Goal: Browse casually: Explore the website without a specific task or goal

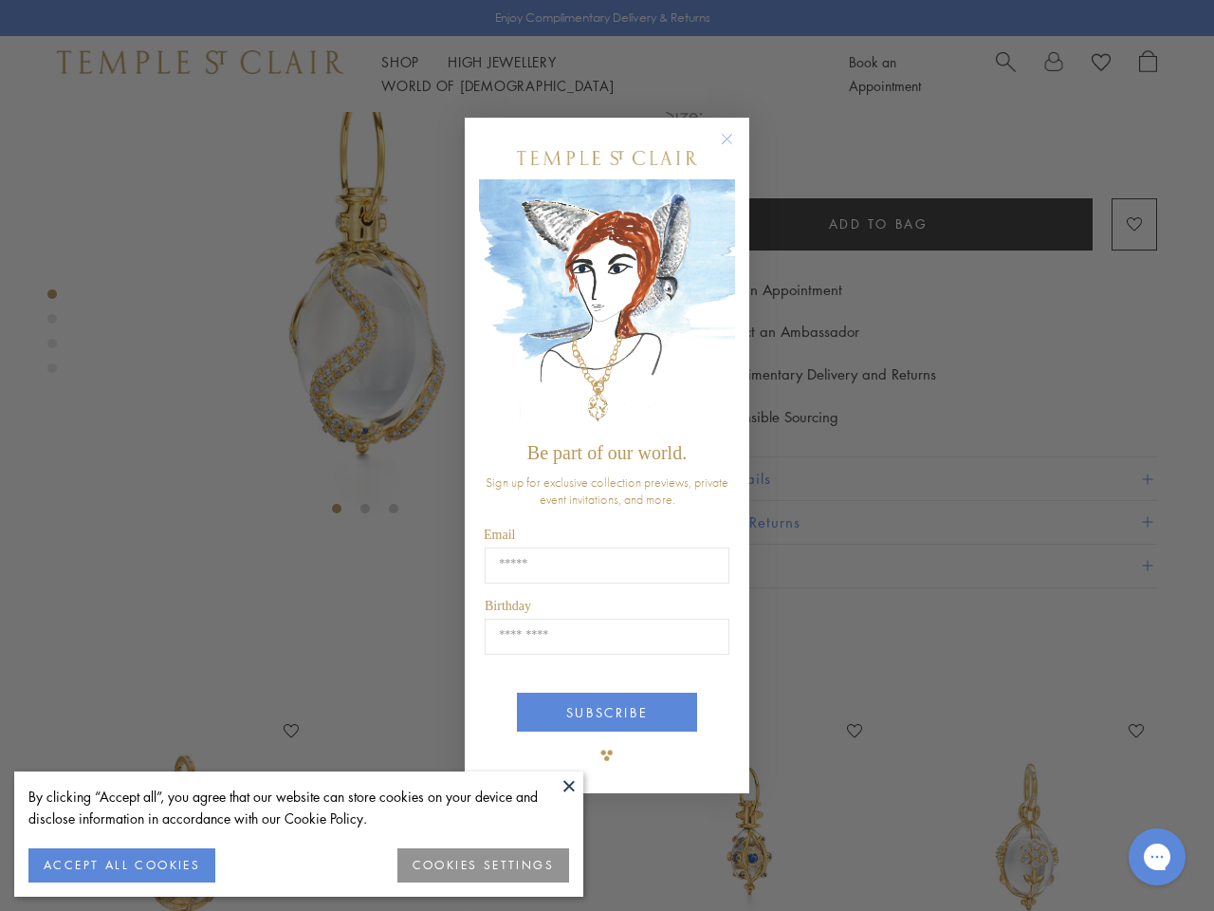
click at [607, 455] on span "Be part of our world." at bounding box center [606, 452] width 159 height 21
click at [569, 785] on button at bounding box center [569, 785] width 28 height 28
click at [121, 865] on button "ACCEPT ALL COOKIES" at bounding box center [121, 865] width 187 height 34
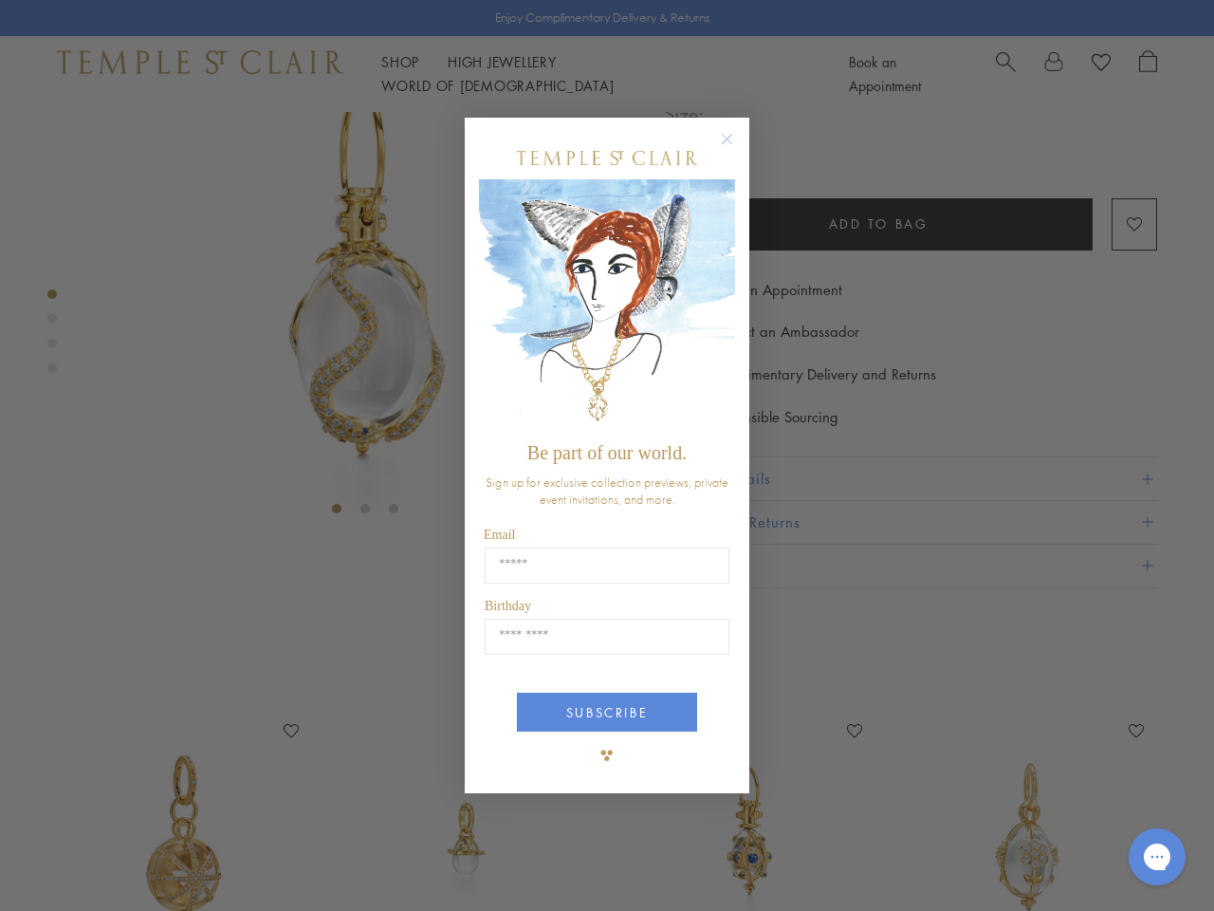
click at [484, 865] on div "Close dialog Be part of our world. Sign up for exclusive collection previews, p…" at bounding box center [607, 455] width 1214 height 911
click at [736, 147] on icon "Close dialog" at bounding box center [727, 139] width 24 height 24
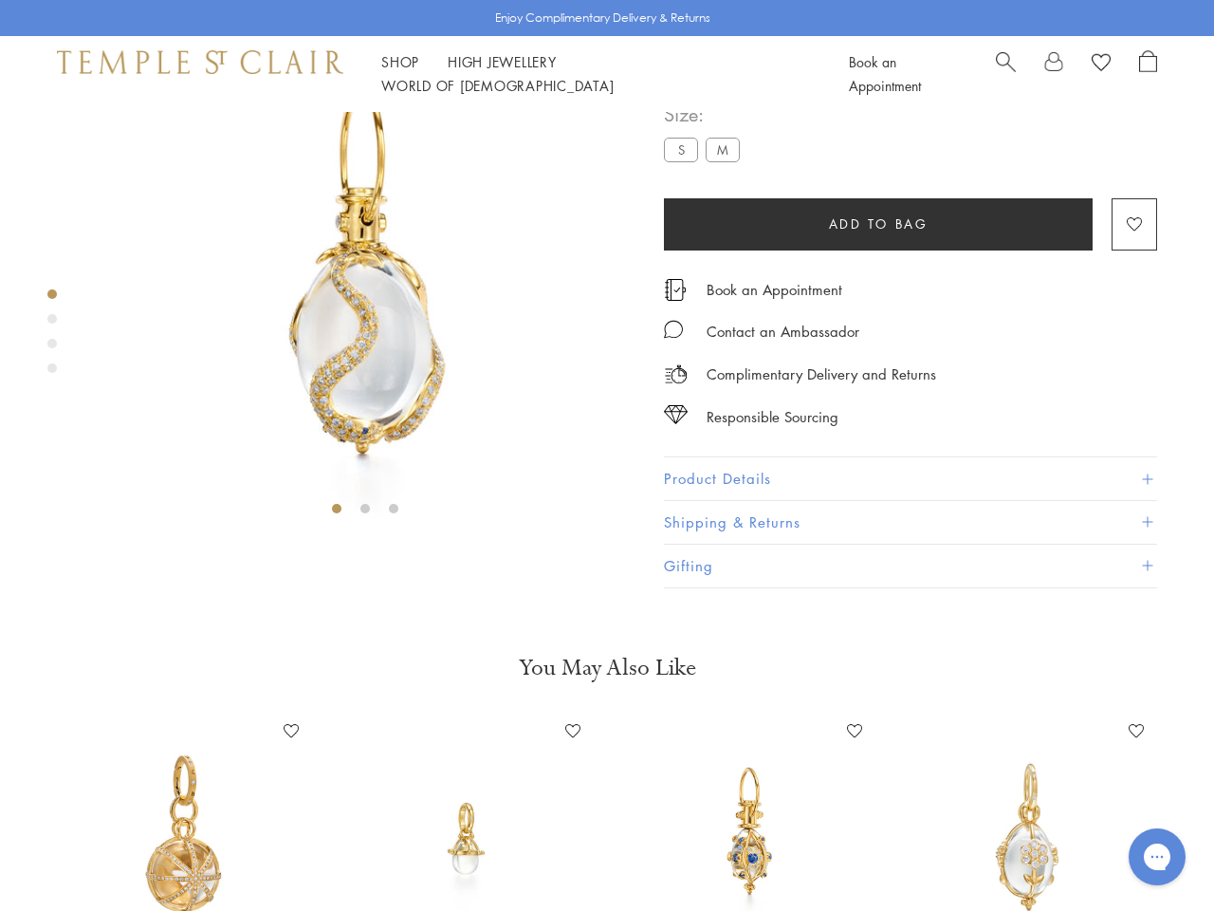
click at [607, 764] on button "SUBSCRIBE" at bounding box center [607, 783] width 180 height 39
click at [1157, 857] on icon "Gorgias live chat" at bounding box center [1157, 856] width 18 height 18
